Goal: Answer question/provide support: Share knowledge or assist other users

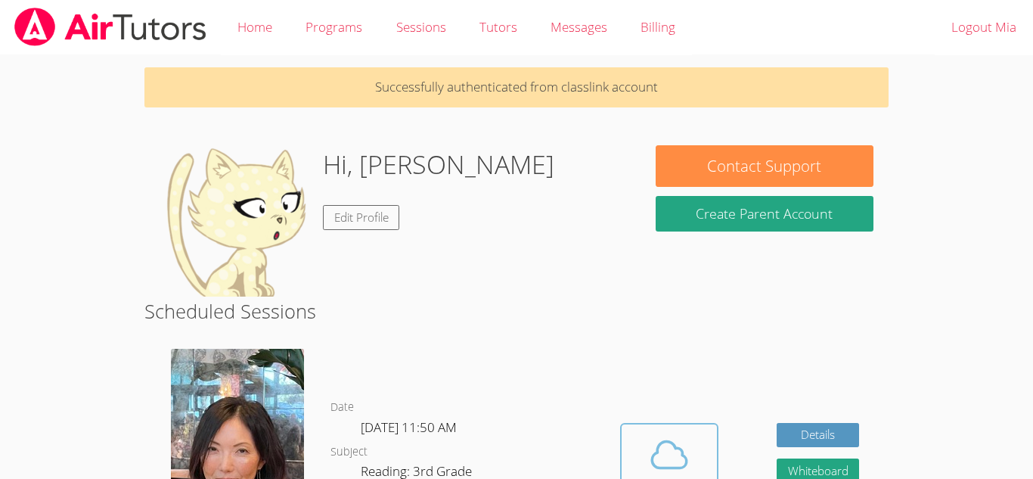
click at [677, 453] on icon at bounding box center [669, 454] width 42 height 42
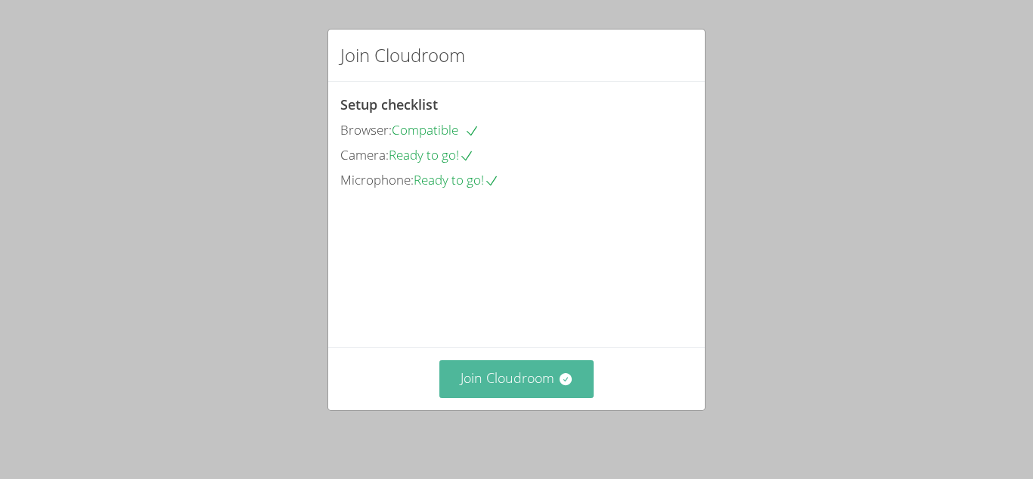
click at [572, 386] on icon at bounding box center [565, 378] width 15 height 15
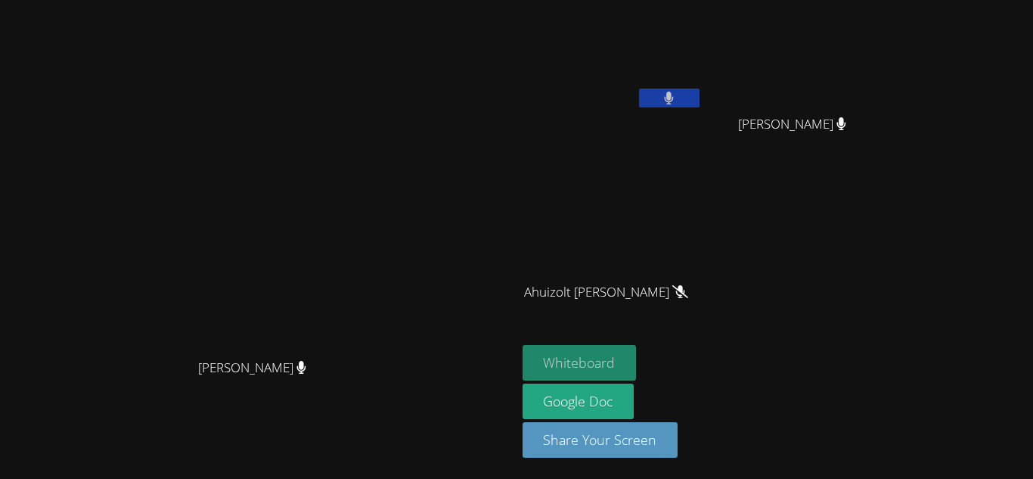
click at [637, 352] on button "Whiteboard" at bounding box center [579, 363] width 114 height 36
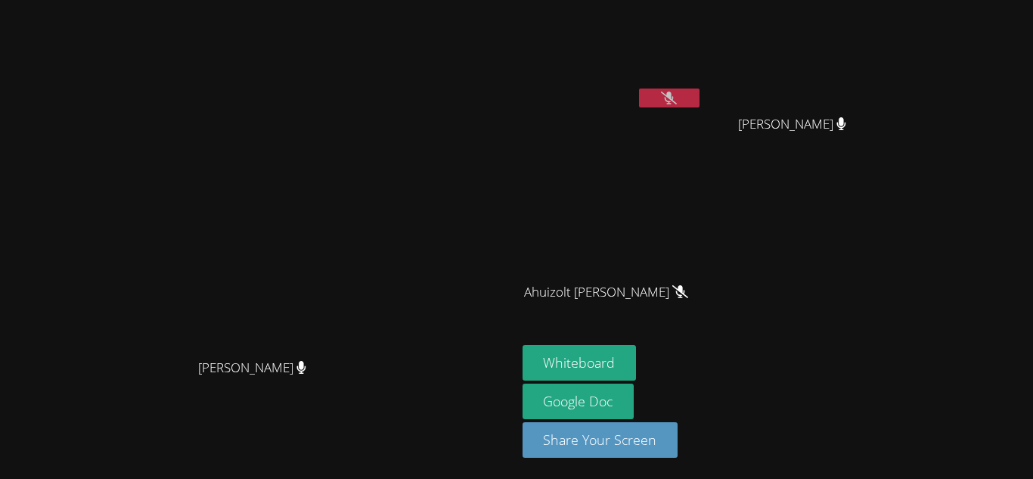
click at [699, 89] on button at bounding box center [669, 97] width 60 height 19
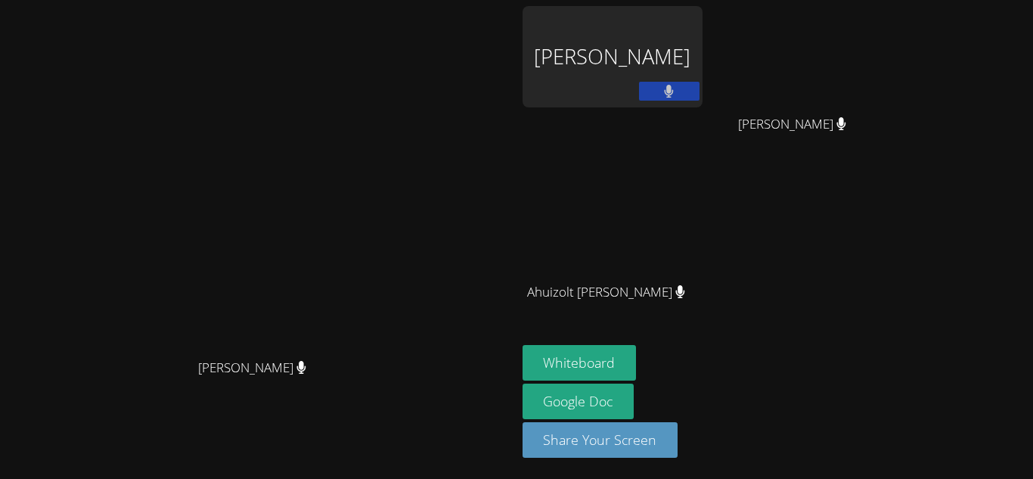
click at [702, 37] on div "Mia Juarez" at bounding box center [612, 56] width 180 height 101
click at [637, 366] on button "Whiteboard" at bounding box center [579, 363] width 114 height 36
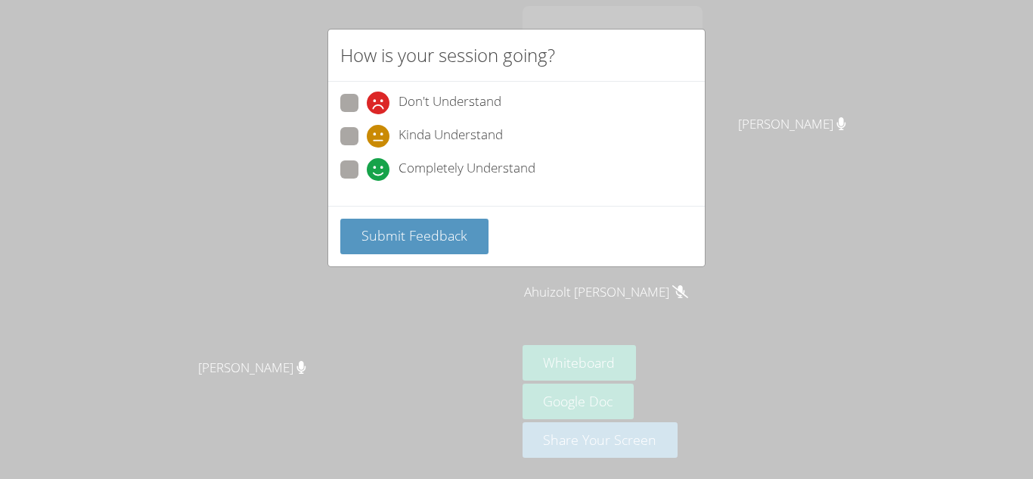
click at [367, 181] on span at bounding box center [367, 181] width 0 height 0
click at [367, 163] on input "Completely Understand" at bounding box center [373, 166] width 13 height 13
radio input "true"
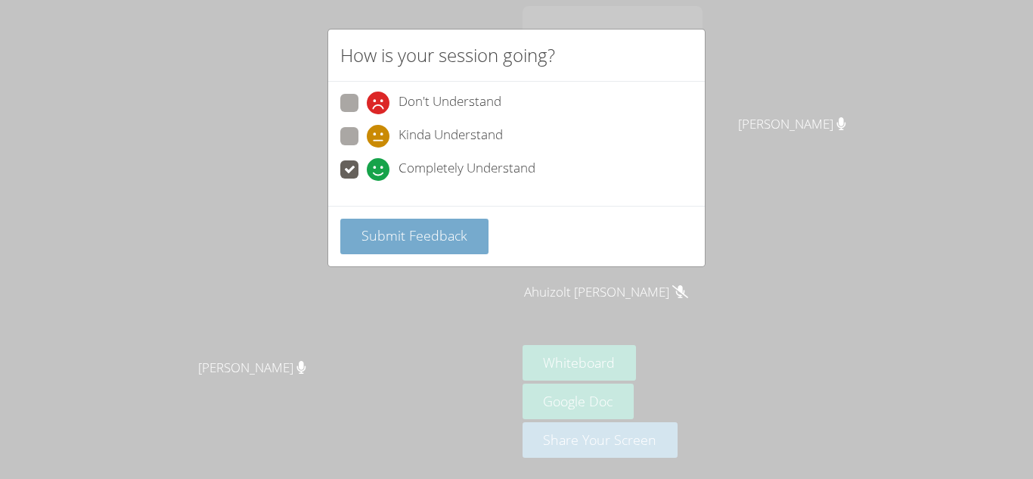
click at [393, 223] on button "Submit Feedback" at bounding box center [414, 236] width 148 height 36
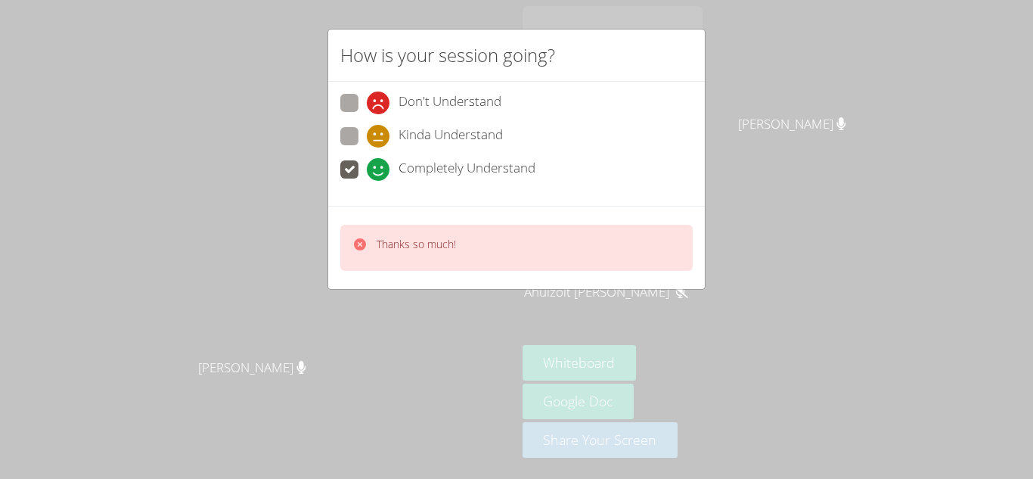
click at [423, 241] on p "Thanks so much!" at bounding box center [415, 244] width 79 height 15
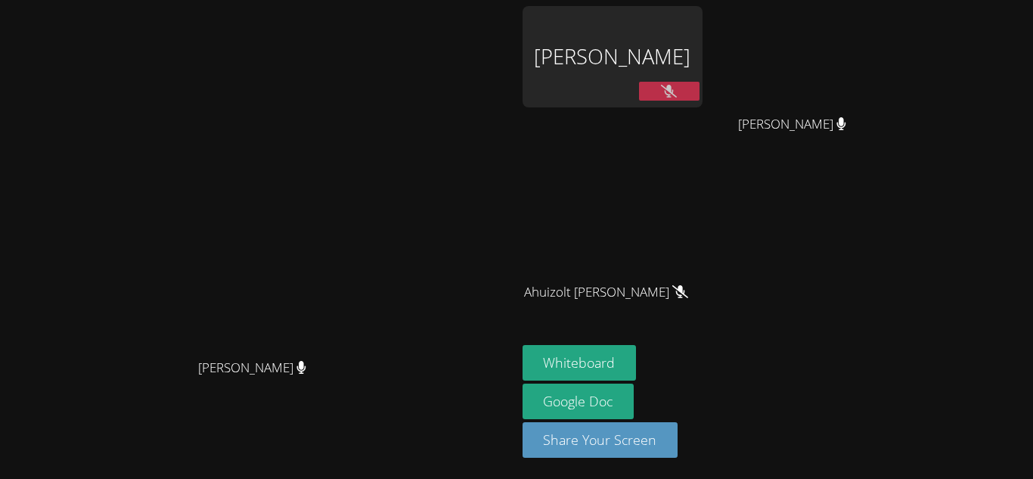
click at [371, 241] on video at bounding box center [257, 208] width 227 height 283
click at [699, 91] on button at bounding box center [669, 91] width 60 height 19
click at [702, 42] on div "Mia Juarez" at bounding box center [612, 56] width 180 height 101
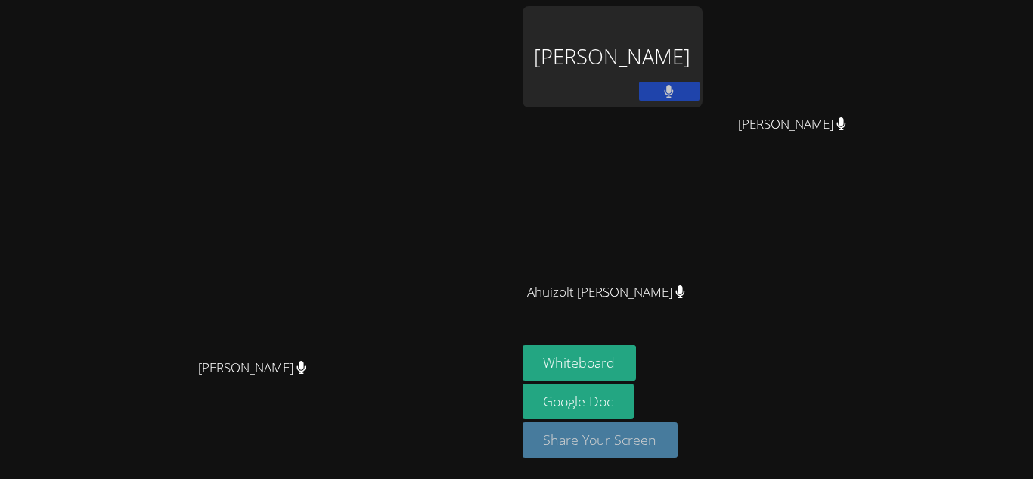
click at [678, 442] on button "Share Your Screen" at bounding box center [600, 440] width 156 height 36
